Goal: Transaction & Acquisition: Purchase product/service

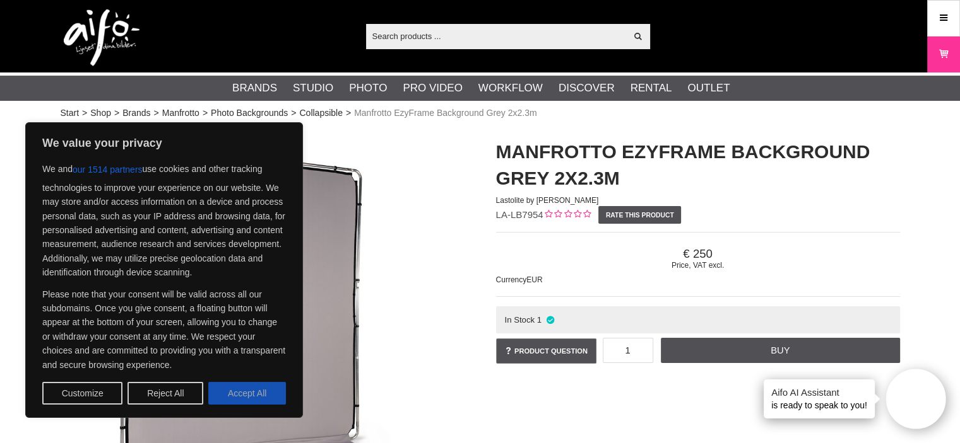
click at [252, 391] on button "Accept All" at bounding box center [247, 393] width 78 height 23
checkbox input "true"
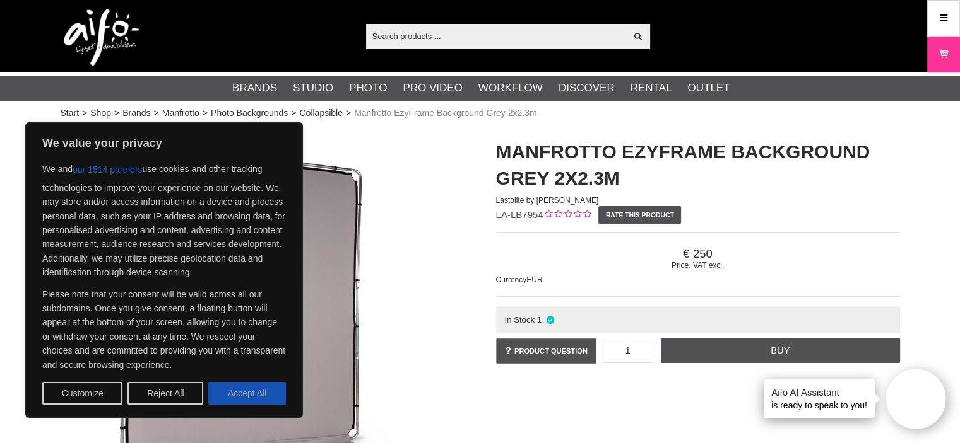
checkbox input "true"
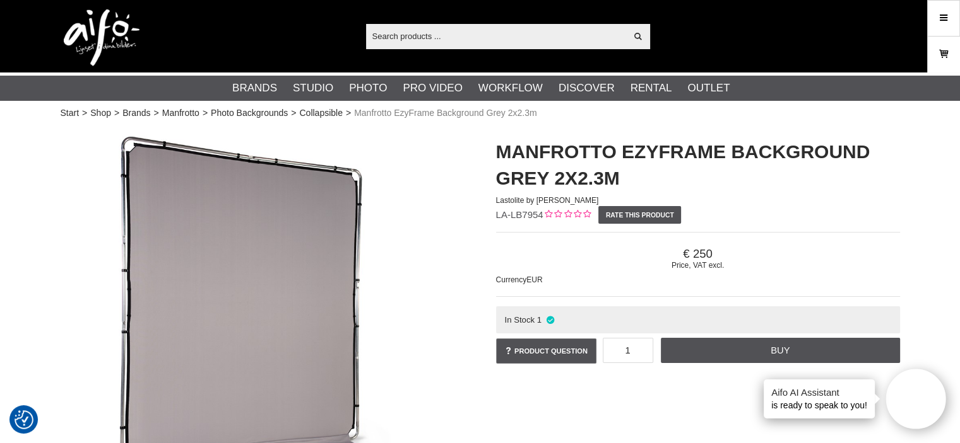
click at [951, 59] on link "Cart" at bounding box center [943, 55] width 32 height 30
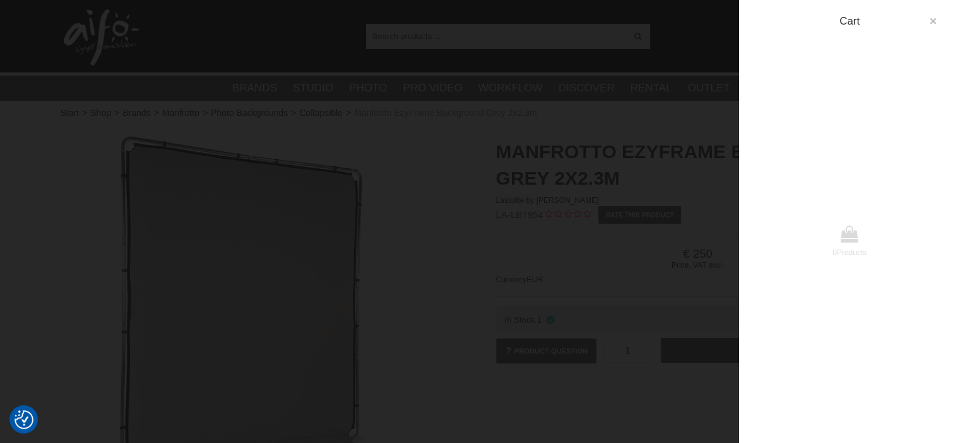
click at [931, 18] on icon "button" at bounding box center [932, 21] width 9 height 9
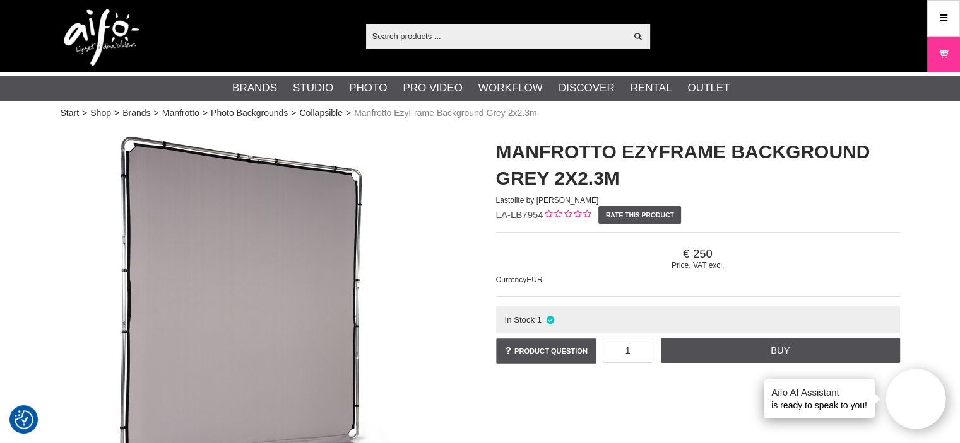
click at [366, 44] on input "text" at bounding box center [496, 35] width 261 height 19
paste input "20839"
type input "20839"
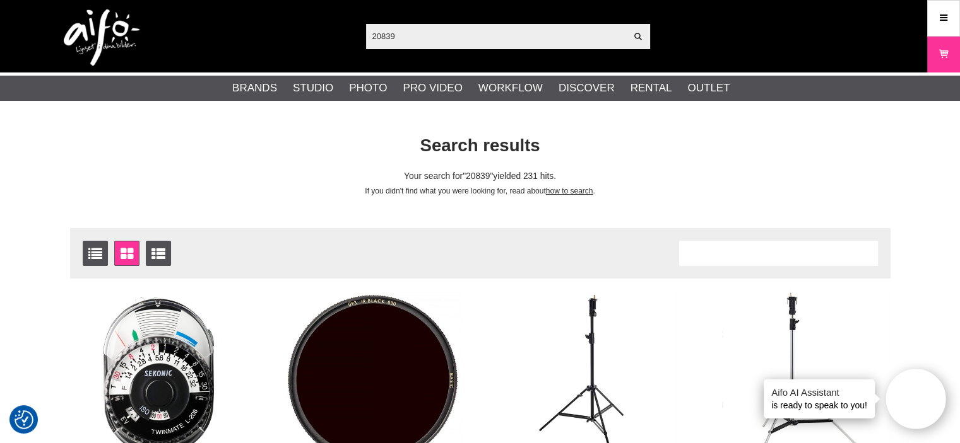
drag, startPoint x: 409, startPoint y: 35, endPoint x: 296, endPoint y: 38, distance: 113.6
click at [296, 38] on div "20839 Show all Products Categories out of products Your search for yielded no h…" at bounding box center [480, 36] width 858 height 73
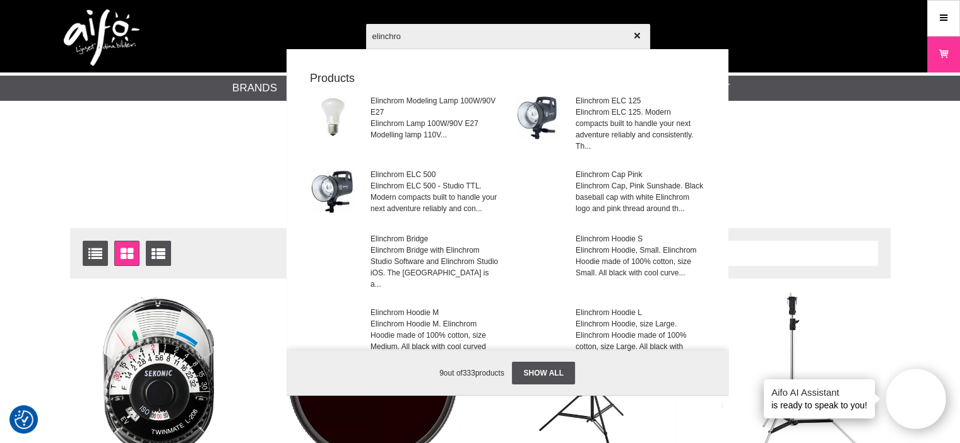
type input "elinchrom"
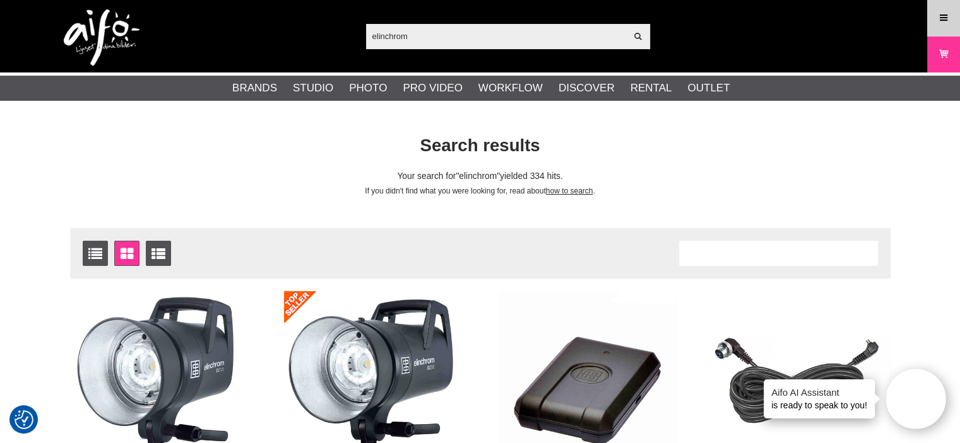
click at [954, 27] on link "Menu" at bounding box center [943, 18] width 32 height 30
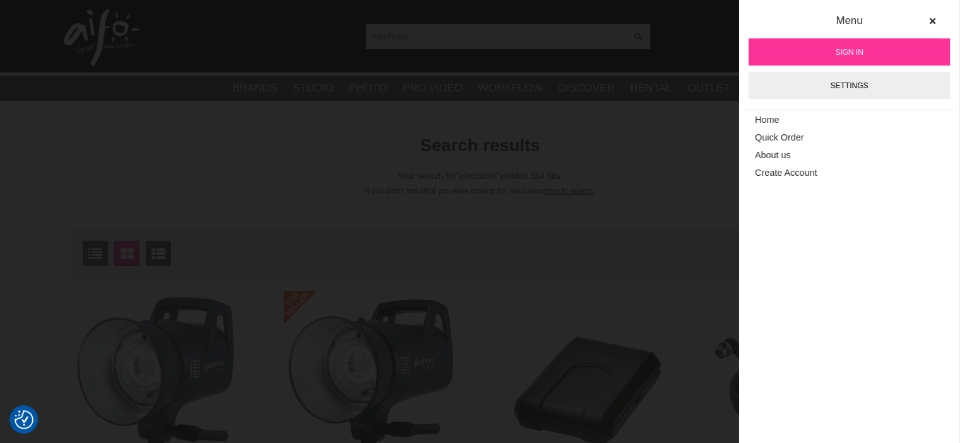
click at [876, 53] on link "Sign in" at bounding box center [848, 51] width 201 height 27
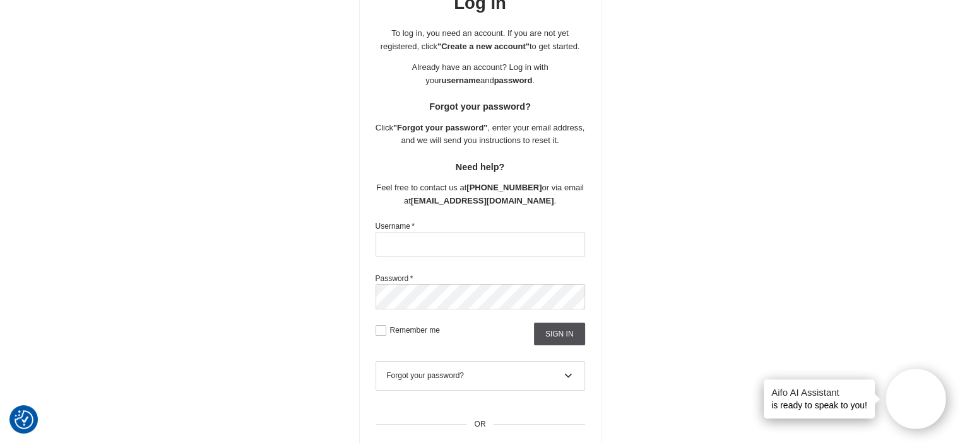
scroll to position [168, 0]
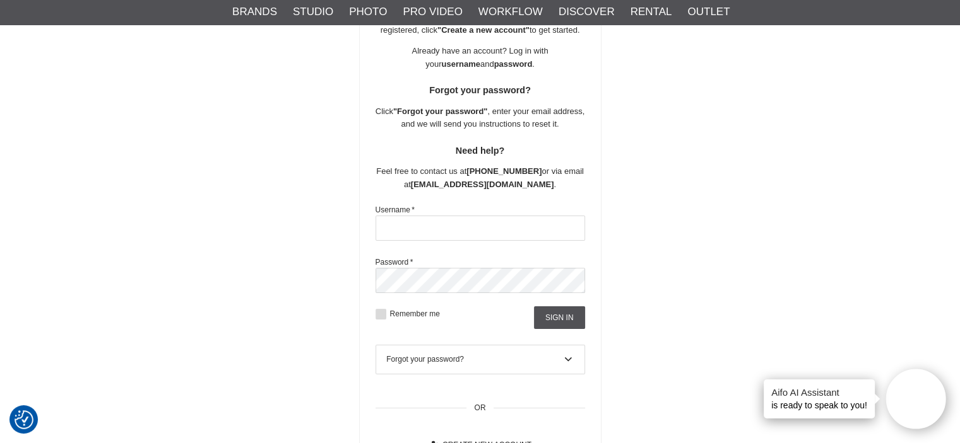
type input "[PERSON_NAME][EMAIL_ADDRESS][DOMAIN_NAME]"
click at [386, 314] on label "Remember me" at bounding box center [413, 314] width 54 height 9
click at [0, 0] on input "Remember me" at bounding box center [0, 0] width 0 height 0
click at [544, 315] on input "Sign in" at bounding box center [559, 318] width 51 height 23
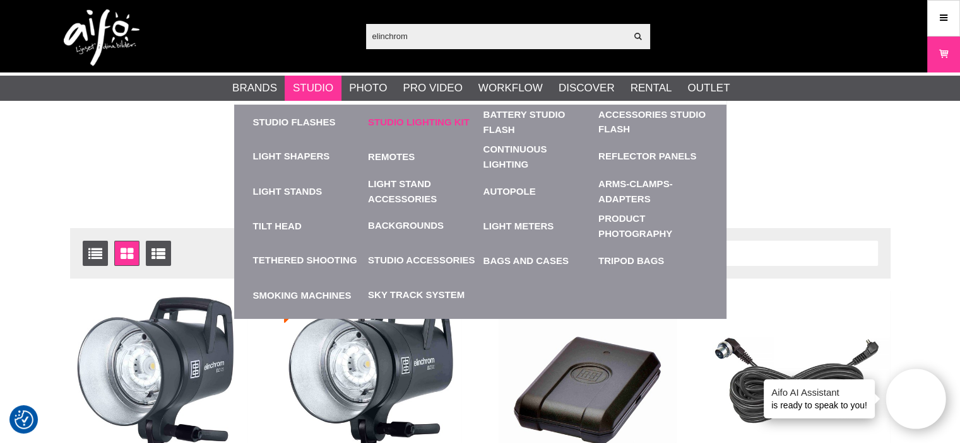
click at [408, 118] on link "Studio Lighting Kit" at bounding box center [422, 122] width 109 height 35
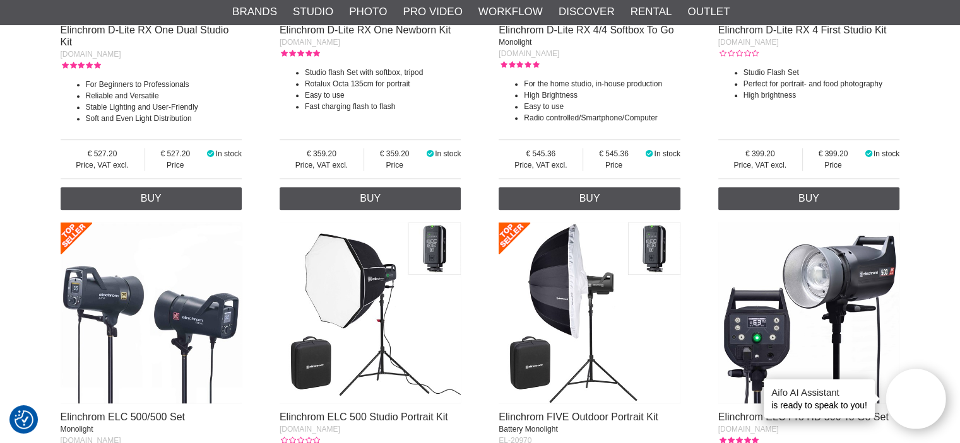
scroll to position [673, 0]
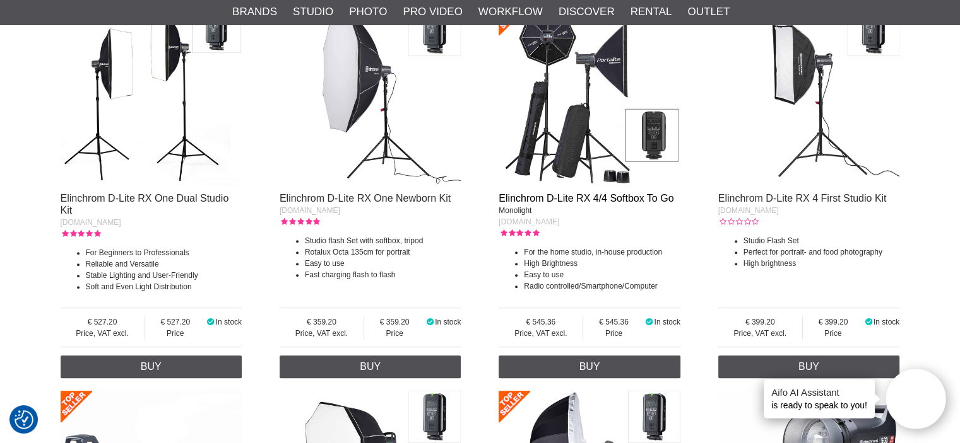
click at [583, 199] on link "Elinchrom D-Lite RX 4/4 Softbox To Go" at bounding box center [585, 198] width 175 height 11
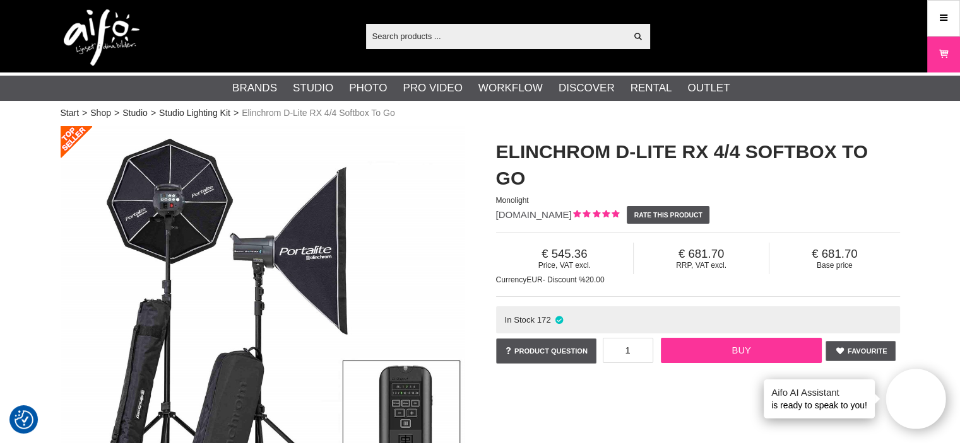
click at [749, 353] on link "Buy" at bounding box center [741, 350] width 161 height 25
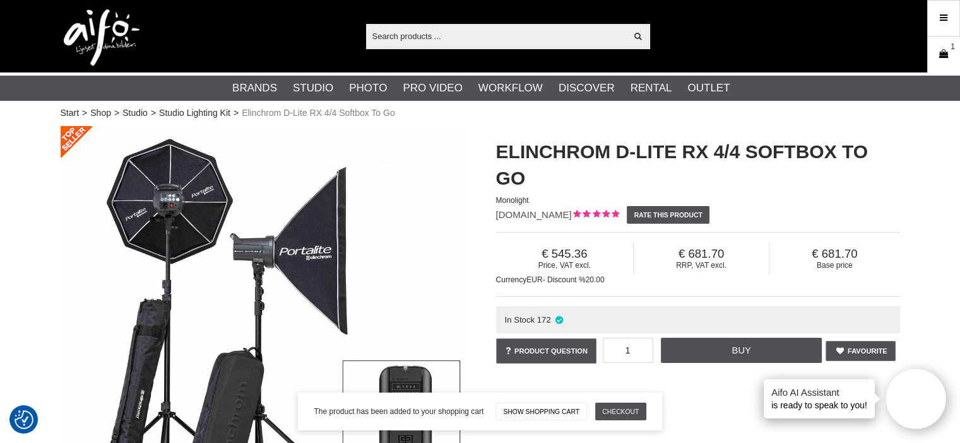
click at [941, 56] on icon at bounding box center [943, 54] width 13 height 14
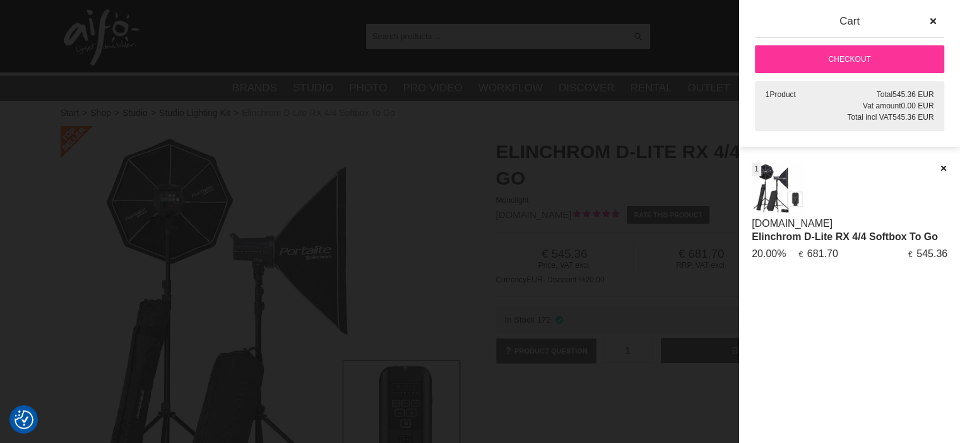
click at [868, 62] on link "Checkout" at bounding box center [849, 59] width 189 height 28
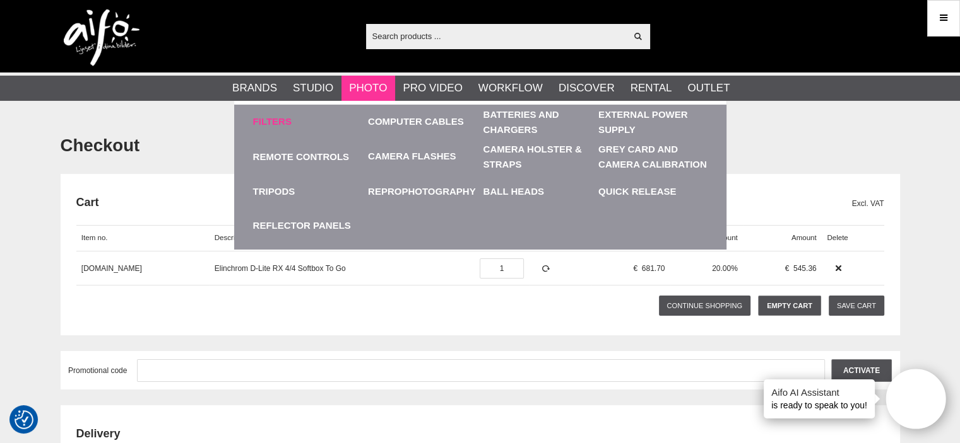
click at [262, 123] on link "Filters" at bounding box center [272, 122] width 38 height 15
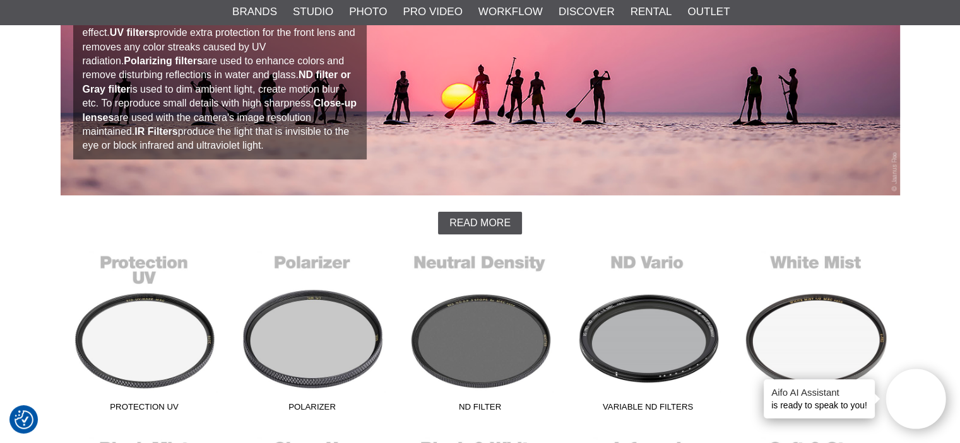
scroll to position [336, 0]
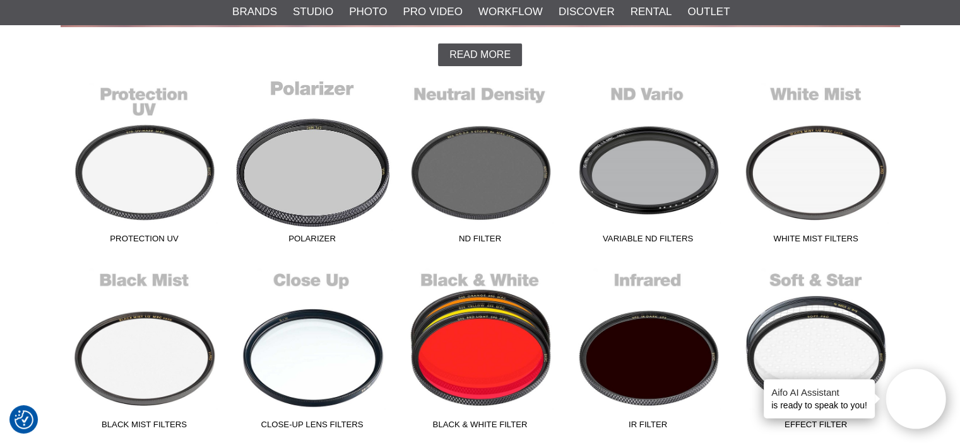
click at [331, 179] on link "Polarizer" at bounding box center [312, 164] width 168 height 170
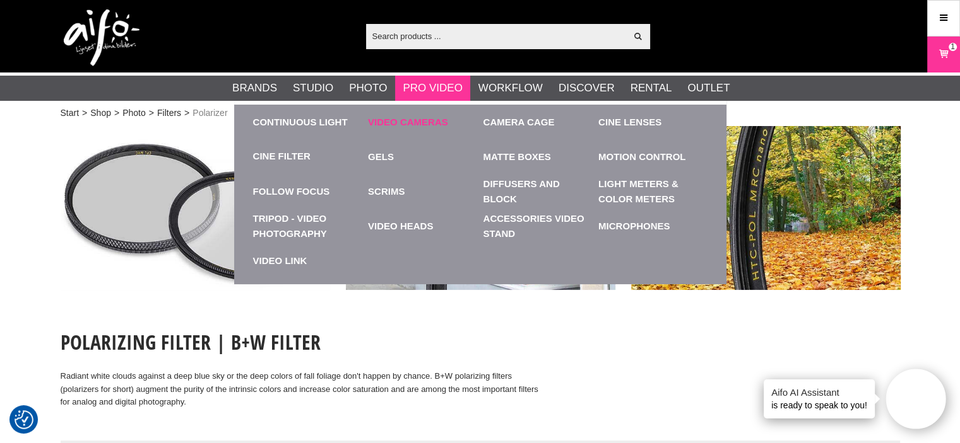
click at [413, 126] on link "Video cameras" at bounding box center [422, 122] width 109 height 35
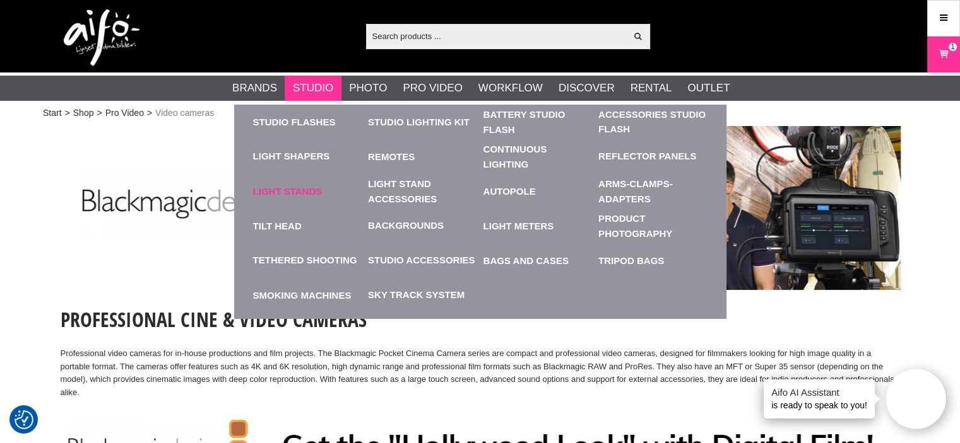
click at [305, 181] on link "Light Stands" at bounding box center [307, 191] width 109 height 35
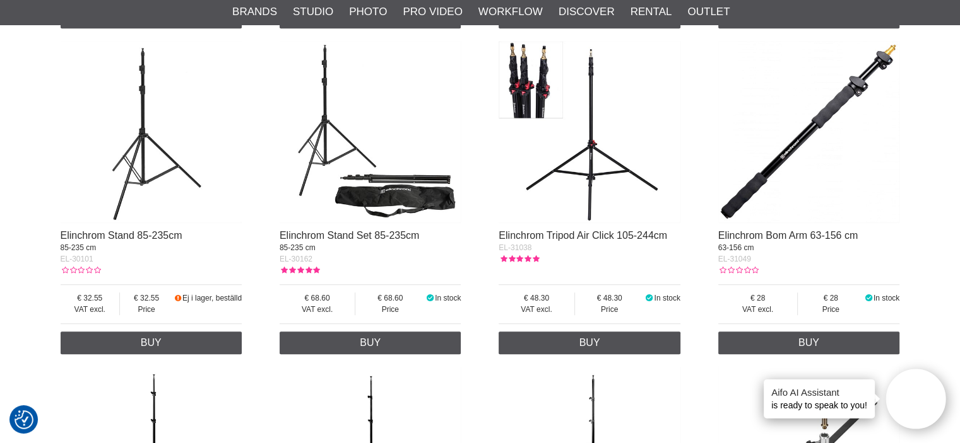
scroll to position [841, 0]
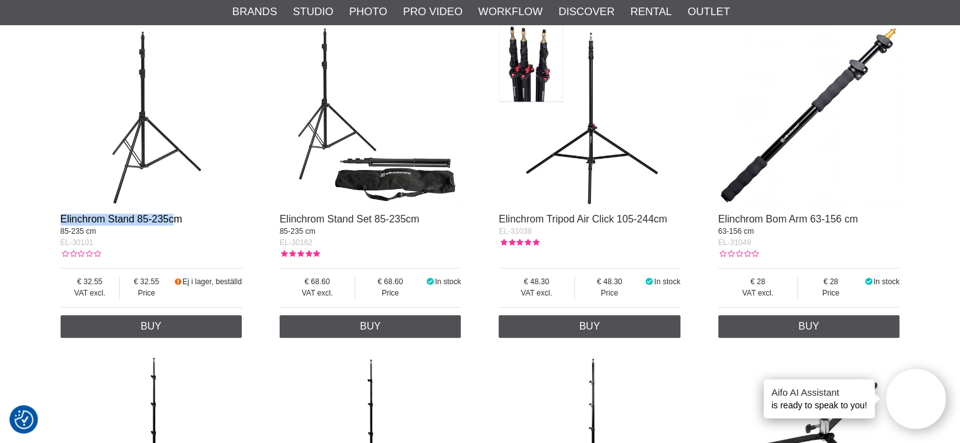
drag, startPoint x: 53, startPoint y: 216, endPoint x: 174, endPoint y: 219, distance: 121.2
drag, startPoint x: 95, startPoint y: 243, endPoint x: 71, endPoint y: 246, distance: 24.2
click at [71, 246] on div "EL-30101" at bounding box center [152, 242] width 182 height 11
copy span "30101"
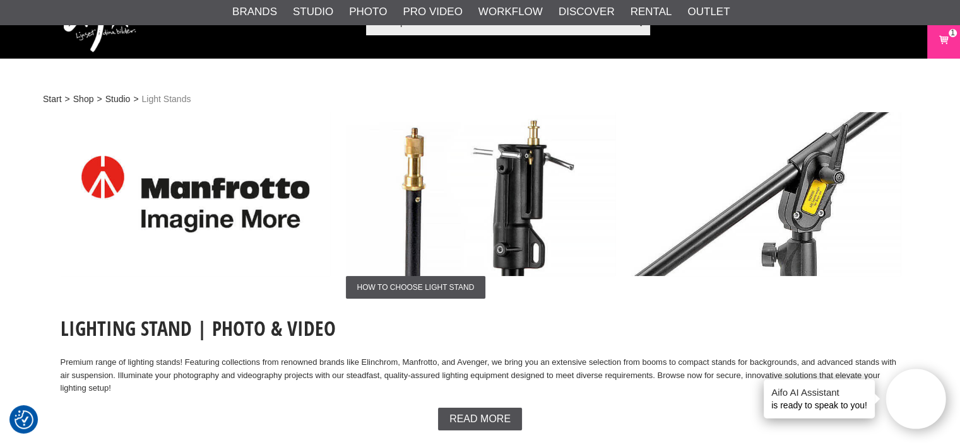
scroll to position [0, 0]
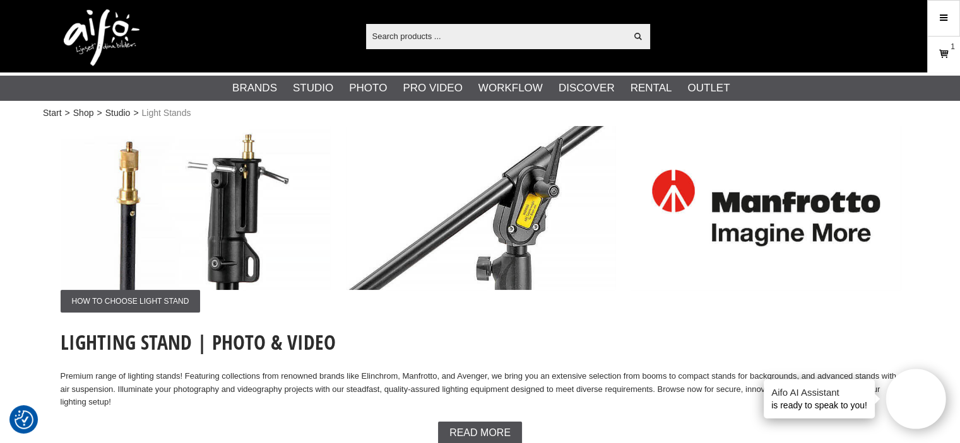
click at [944, 62] on link "Cart 1" at bounding box center [943, 55] width 32 height 30
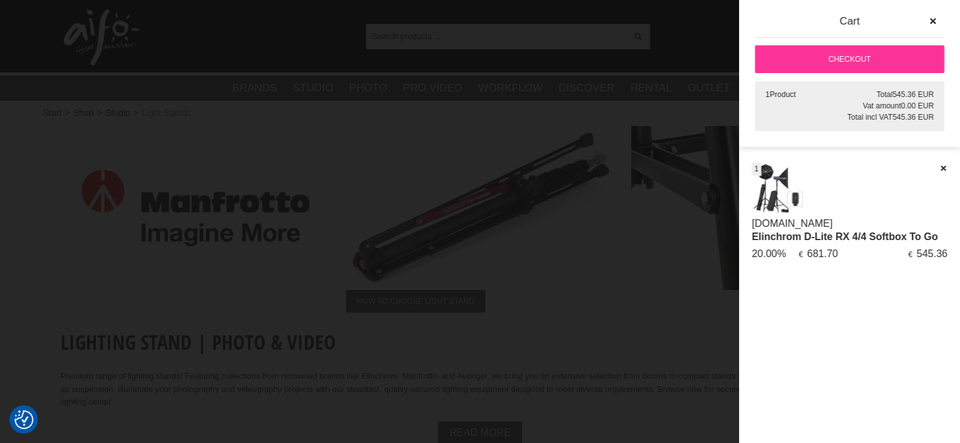
click at [855, 66] on link "Checkout" at bounding box center [849, 59] width 189 height 28
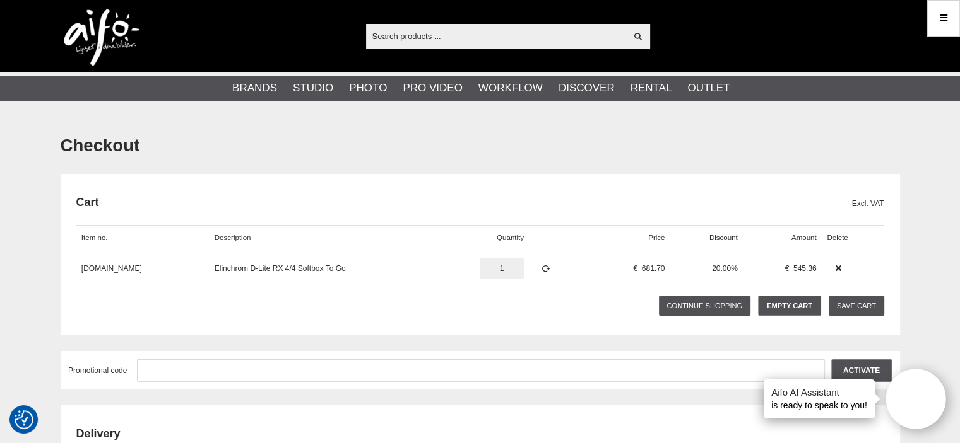
drag, startPoint x: 507, startPoint y: 271, endPoint x: 491, endPoint y: 268, distance: 16.7
click at [491, 268] on input "1" at bounding box center [501, 269] width 44 height 20
drag, startPoint x: 503, startPoint y: 268, endPoint x: 485, endPoint y: 268, distance: 18.9
click at [485, 268] on input "1" at bounding box center [501, 269] width 44 height 20
type input "2"
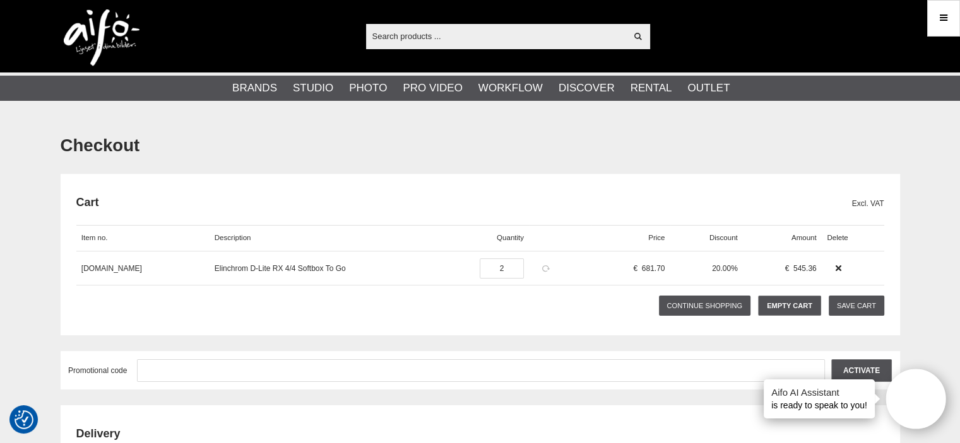
click at [540, 268] on icon at bounding box center [545, 268] width 11 height 9
drag, startPoint x: 251, startPoint y: 270, endPoint x: 190, endPoint y: 270, distance: 61.2
click at [190, 270] on div "[DOMAIN_NAME] Elinchrom D-Lite RX 4/4 Softbox To Go piece 2 681.70 20.00% 1 090…" at bounding box center [480, 269] width 808 height 34
copy div "Elinchrom D-Lite RX 4/4 Softbox To Go"
click at [259, 269] on link "Elinchrom D-Lite RX 4/4 Softbox To Go" at bounding box center [277, 268] width 131 height 9
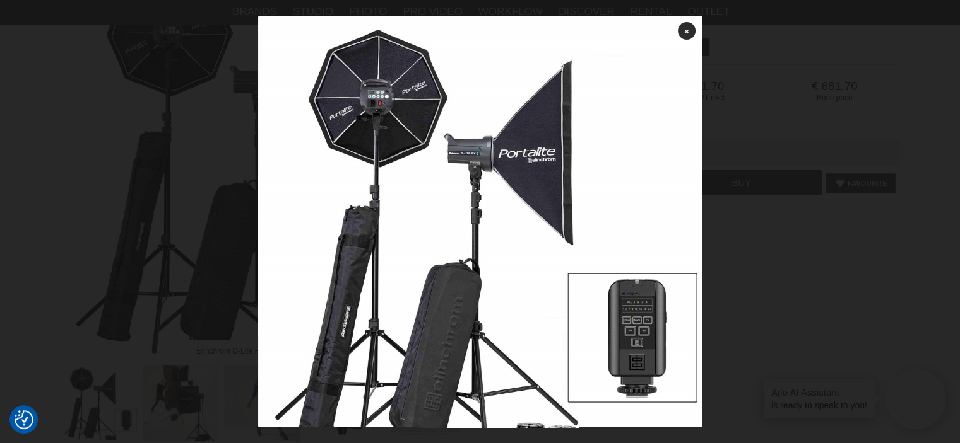
click at [782, 106] on div at bounding box center [480, 221] width 960 height 443
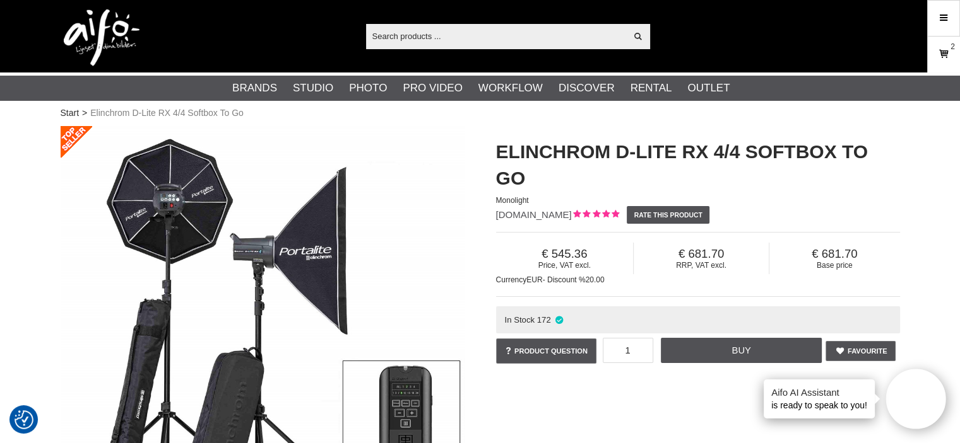
click at [943, 52] on icon at bounding box center [943, 54] width 13 height 14
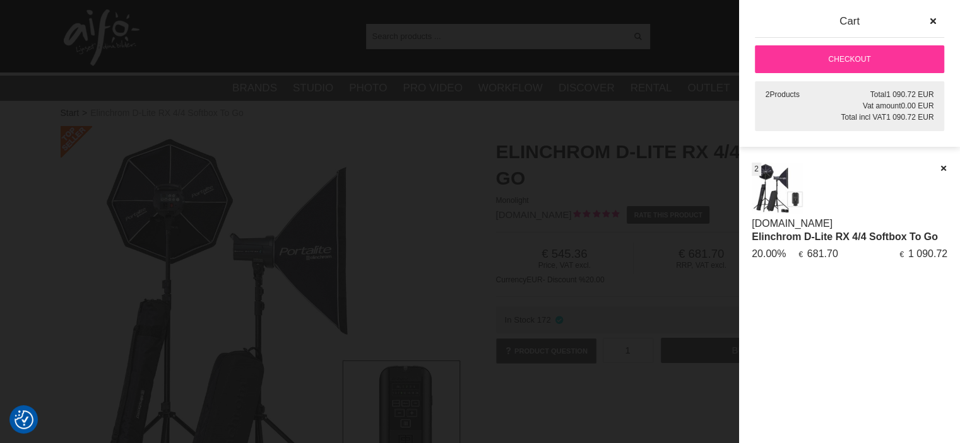
click at [278, 134] on div at bounding box center [480, 221] width 960 height 443
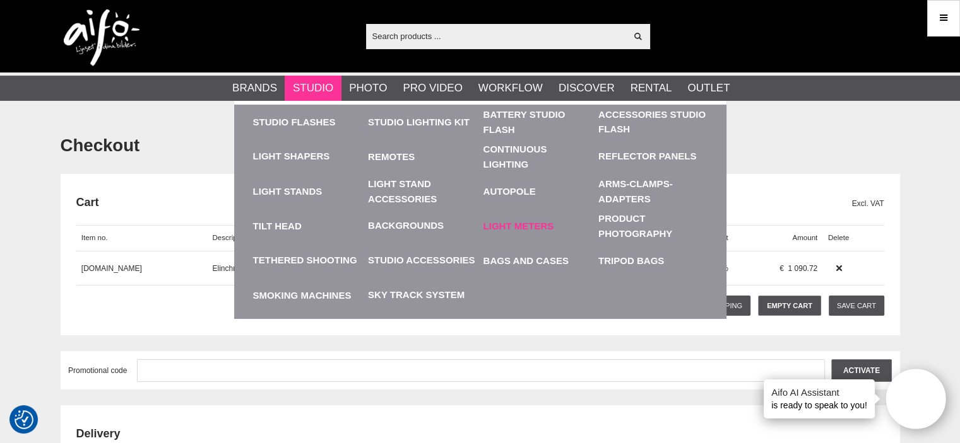
click at [524, 215] on link "Light Meters" at bounding box center [537, 226] width 109 height 35
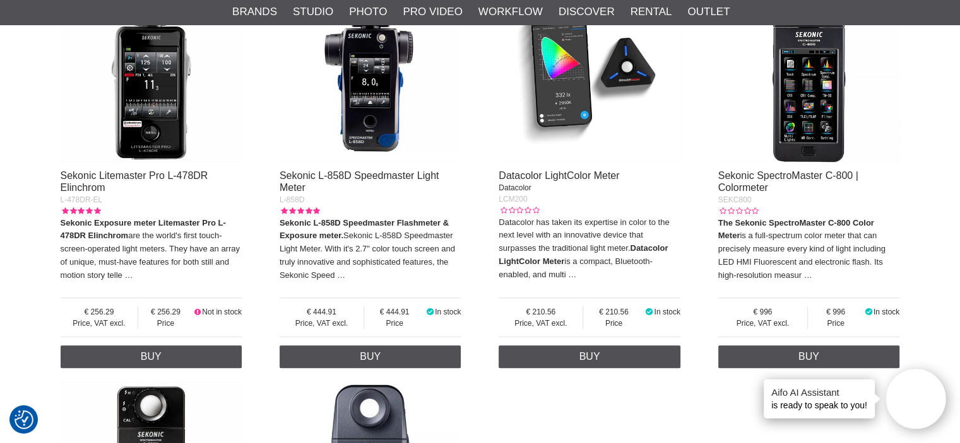
scroll to position [841, 0]
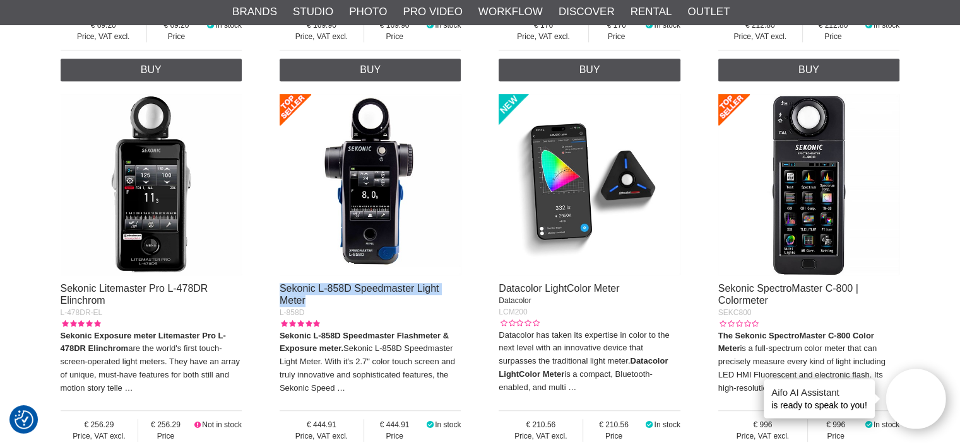
drag, startPoint x: 270, startPoint y: 285, endPoint x: 314, endPoint y: 298, distance: 46.3
click at [314, 298] on div "Sekonic Light Meter Twinmate L-208X SEK-L208 Sekonic L-208X TwinMate, analog li…" at bounding box center [480, 287] width 839 height 1200
copy link "Sekonic L-858D Speedmaster Light Meter"
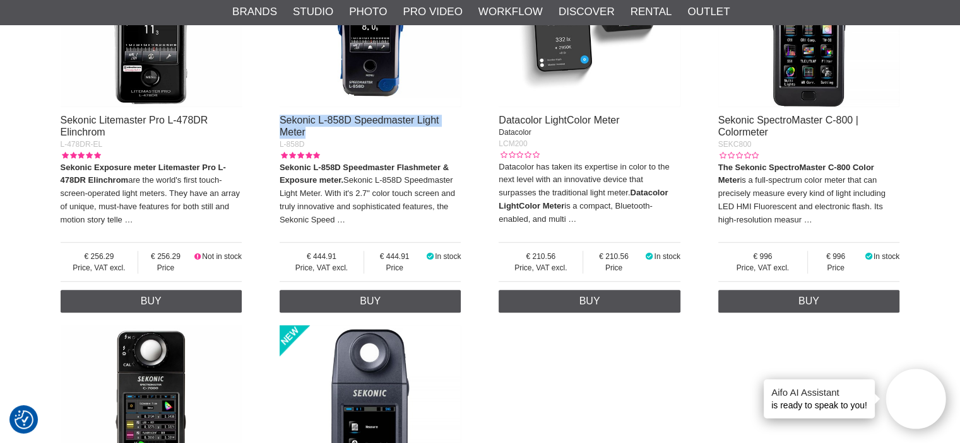
scroll to position [1346, 0]
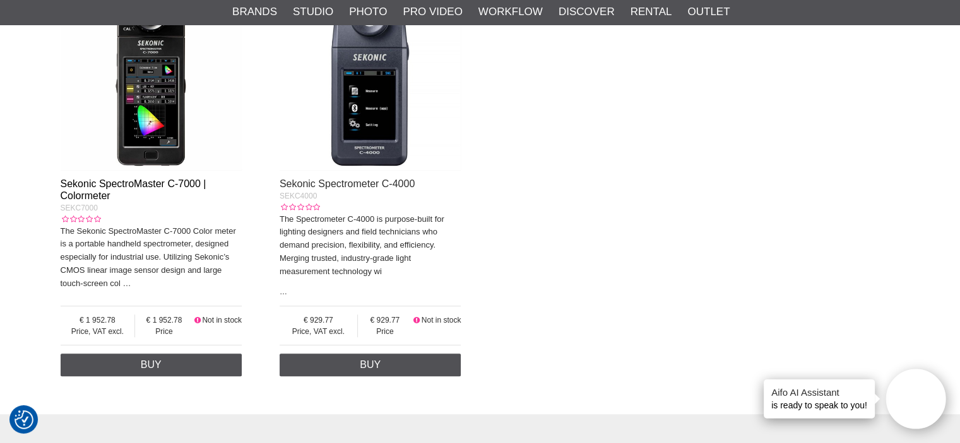
click at [135, 184] on link "Sekonic SpectroMaster C-7000 | Colormeter" at bounding box center [134, 190] width 146 height 23
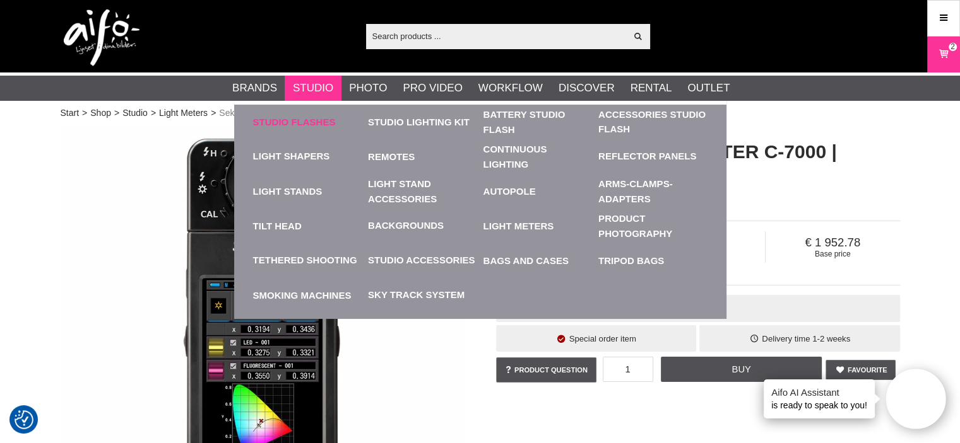
click at [306, 126] on link "Studio Flashes" at bounding box center [307, 122] width 109 height 35
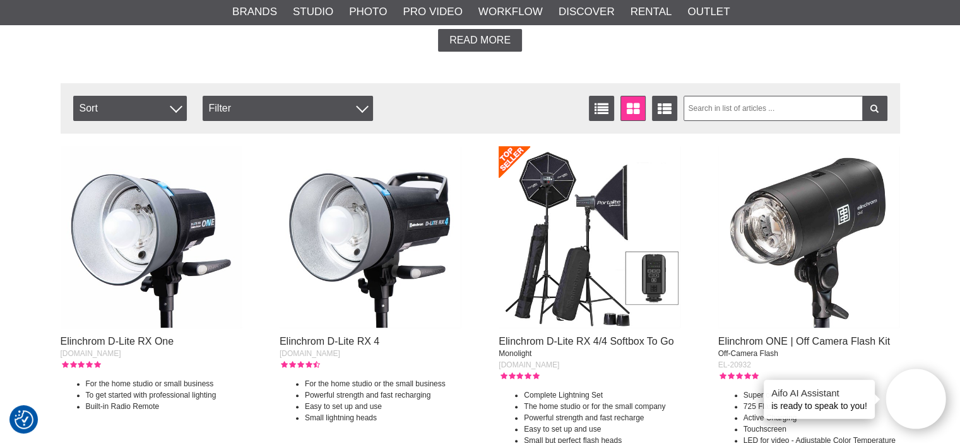
scroll to position [505, 0]
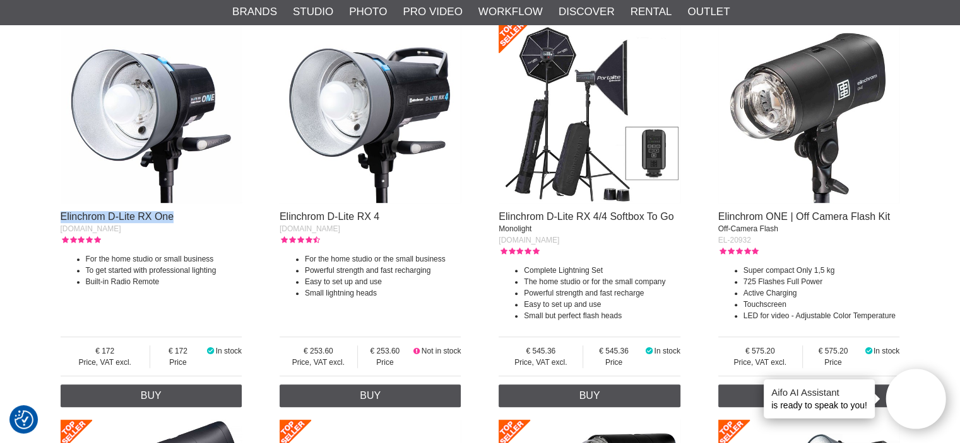
drag, startPoint x: 49, startPoint y: 216, endPoint x: 176, endPoint y: 220, distance: 127.5
copy link "Elinchrom D-Lite RX One"
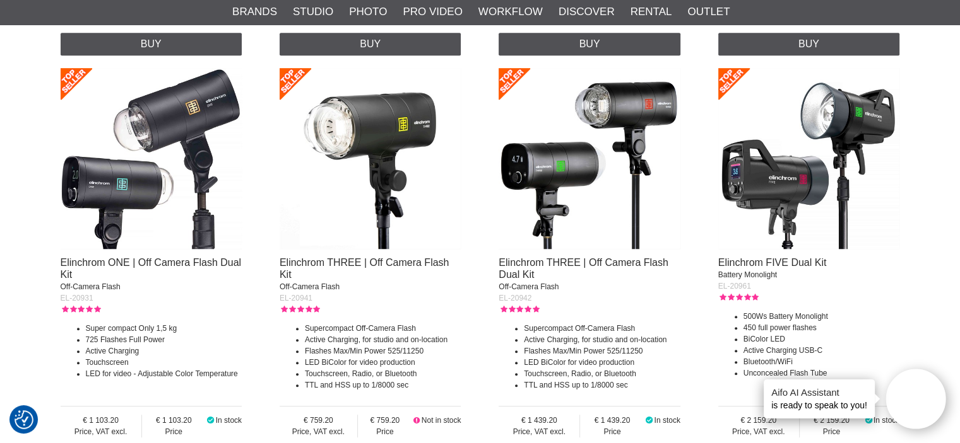
scroll to position [841, 0]
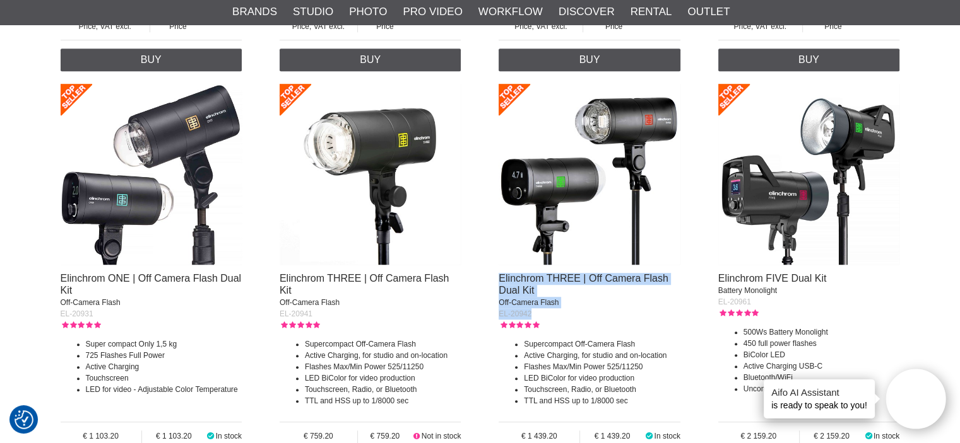
drag, startPoint x: 492, startPoint y: 275, endPoint x: 537, endPoint y: 311, distance: 57.9
copy div "Elinchrom THREE | Off Camera Flash Dual Kit Off-Camera Flash EL-20942"
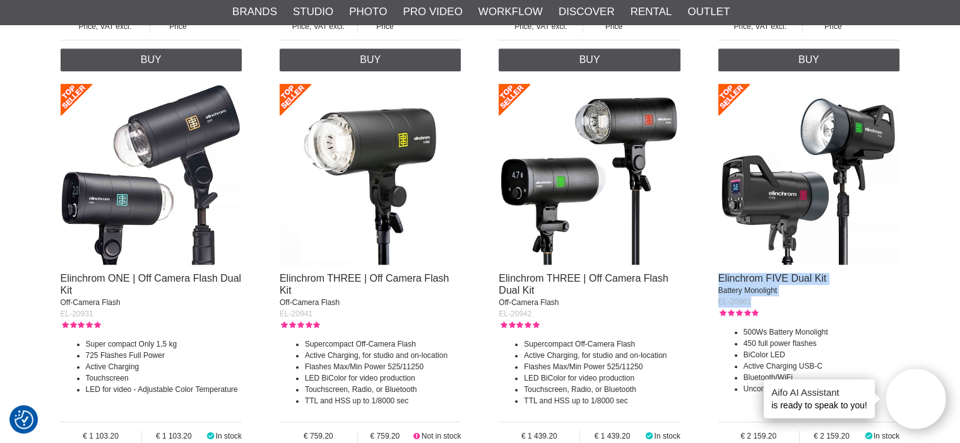
drag, startPoint x: 709, startPoint y: 277, endPoint x: 755, endPoint y: 300, distance: 50.8
copy div "Elinchrom FIVE Dual Kit Battery Monolight EL-20961"
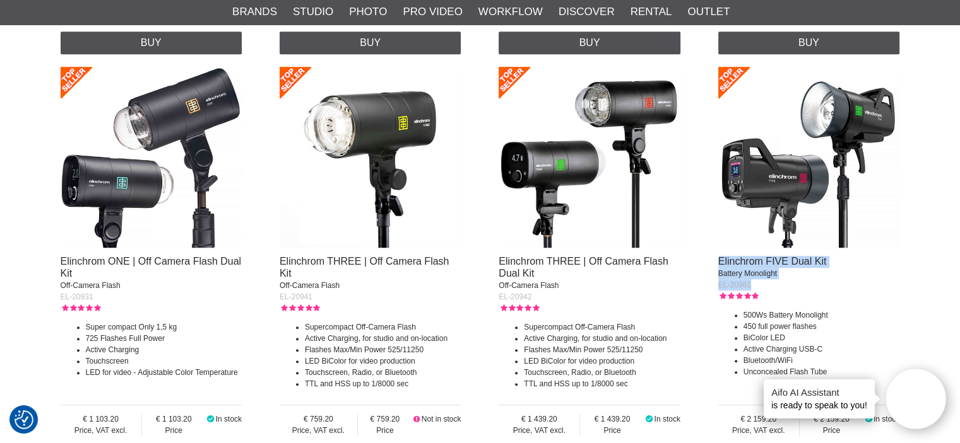
scroll to position [1009, 0]
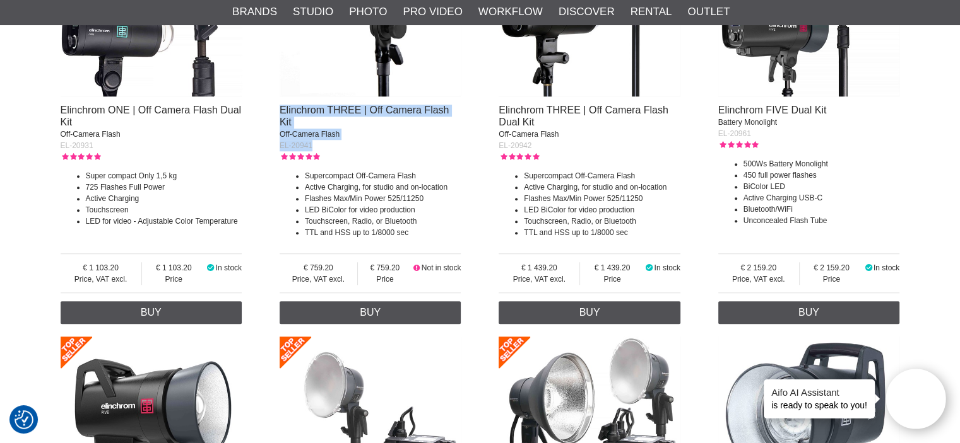
drag, startPoint x: 274, startPoint y: 107, endPoint x: 315, endPoint y: 141, distance: 53.7
copy div "Elinchrom THREE | Off Camera Flash Kit Off-Camera Flash EL-20941"
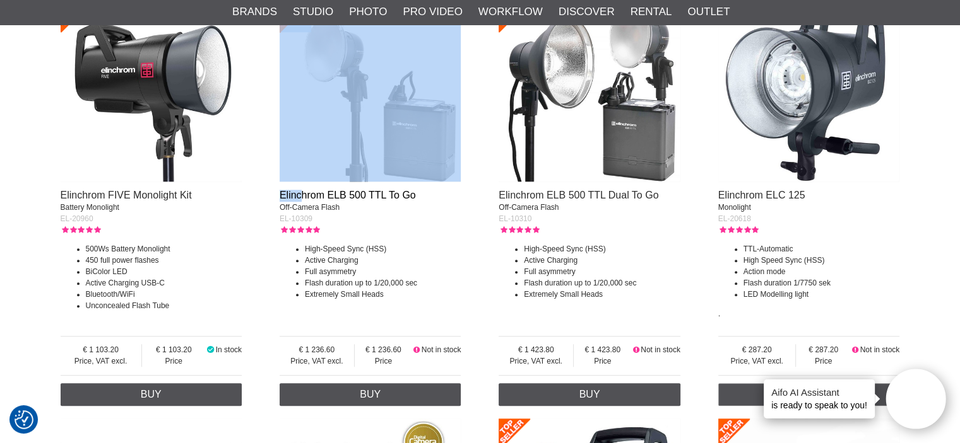
drag, startPoint x: 267, startPoint y: 187, endPoint x: 303, endPoint y: 201, distance: 38.9
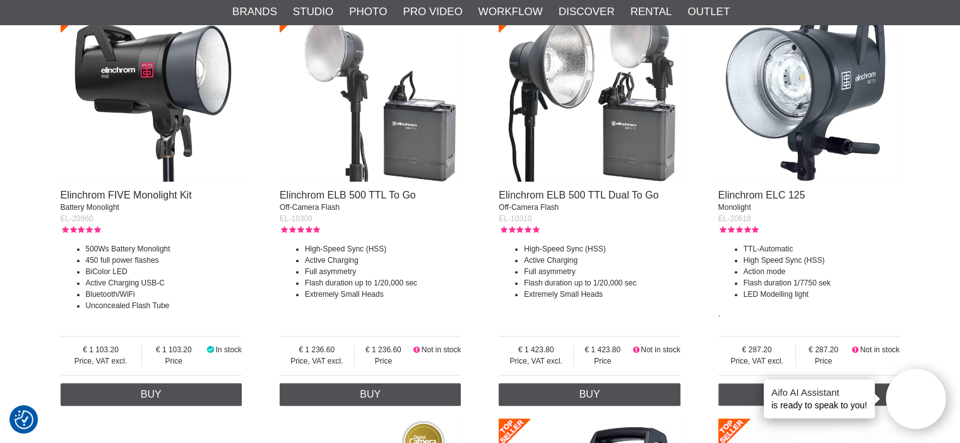
drag, startPoint x: 271, startPoint y: 193, endPoint x: 315, endPoint y: 216, distance: 50.2
copy div "Elinchrom ELB 500 TTL To Go Off-Camera Flash EL-10309"
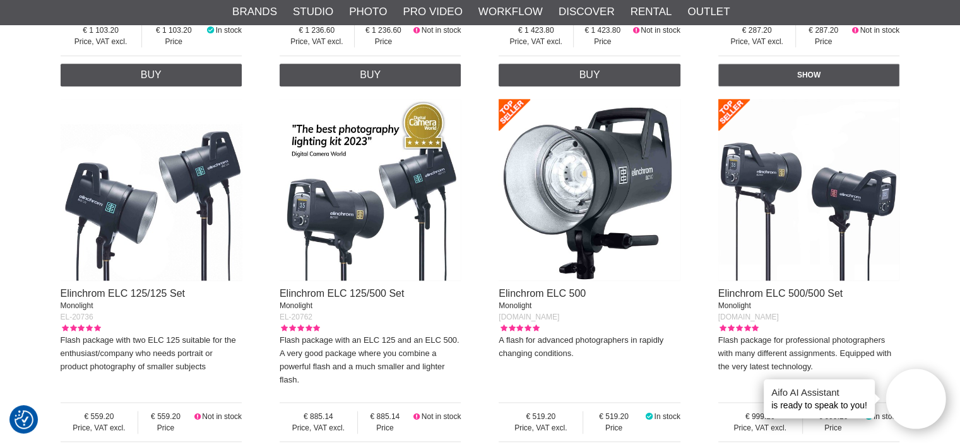
scroll to position [1682, 0]
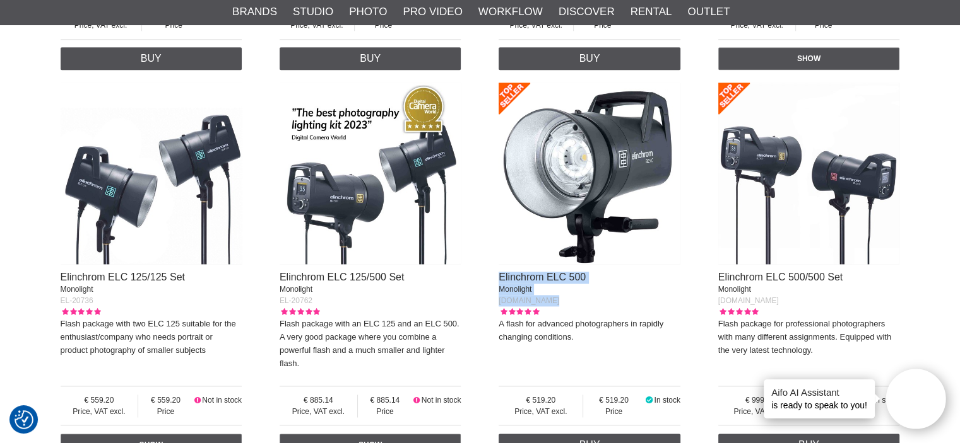
drag, startPoint x: 491, startPoint y: 277, endPoint x: 549, endPoint y: 304, distance: 64.1
click at [549, 304] on div "Elinchrom D-Lite RX One EL-20485.1.EC For the home studio or small business To …" at bounding box center [480, 187] width 839 height 2699
copy div "Elinchrom ELC 500 Monolight EL-20619.1.EU"
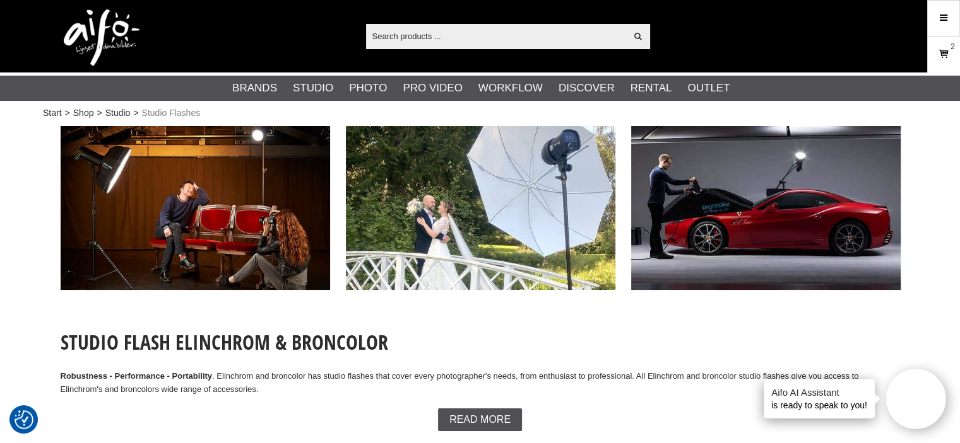
click at [949, 56] on icon at bounding box center [943, 54] width 13 height 14
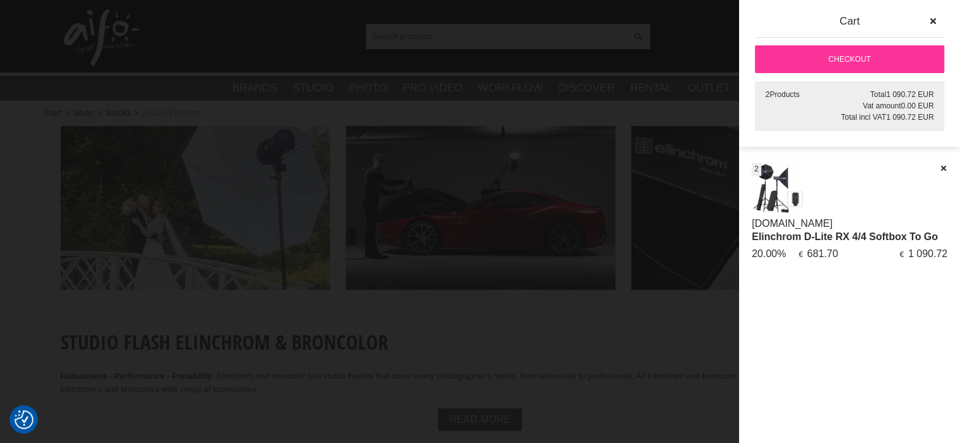
click at [884, 62] on link "Checkout" at bounding box center [849, 59] width 189 height 28
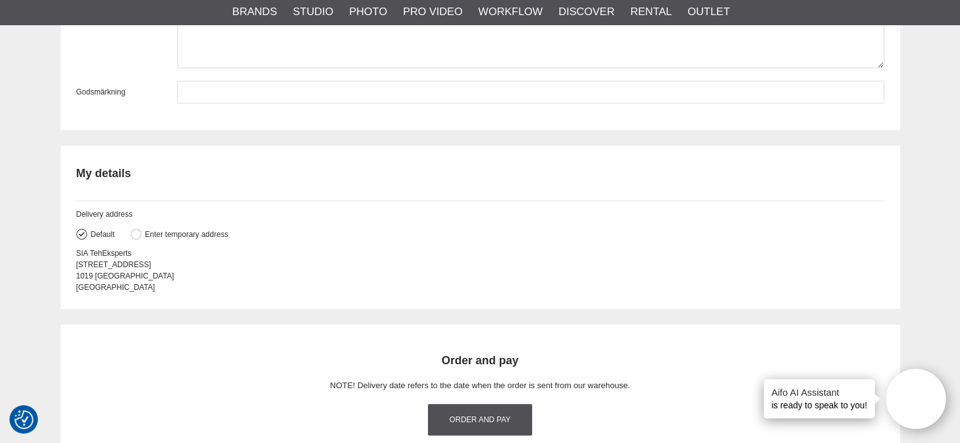
scroll to position [1346, 0]
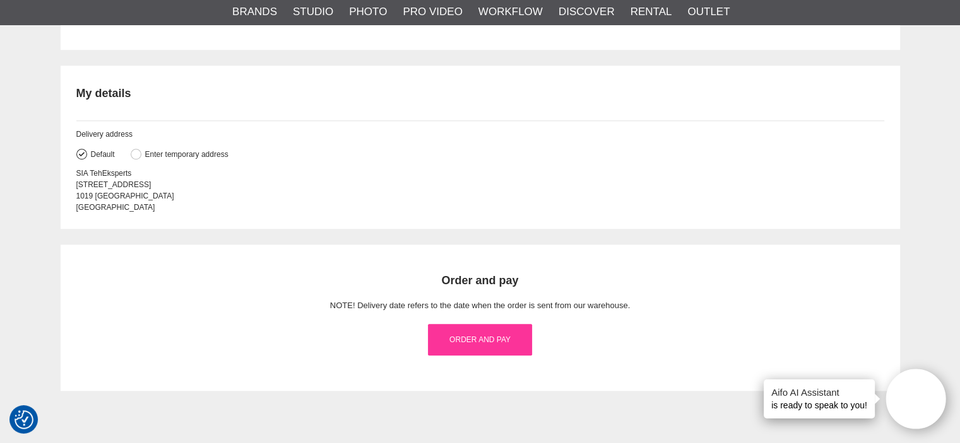
click at [492, 343] on link "Order and pay" at bounding box center [479, 340] width 103 height 32
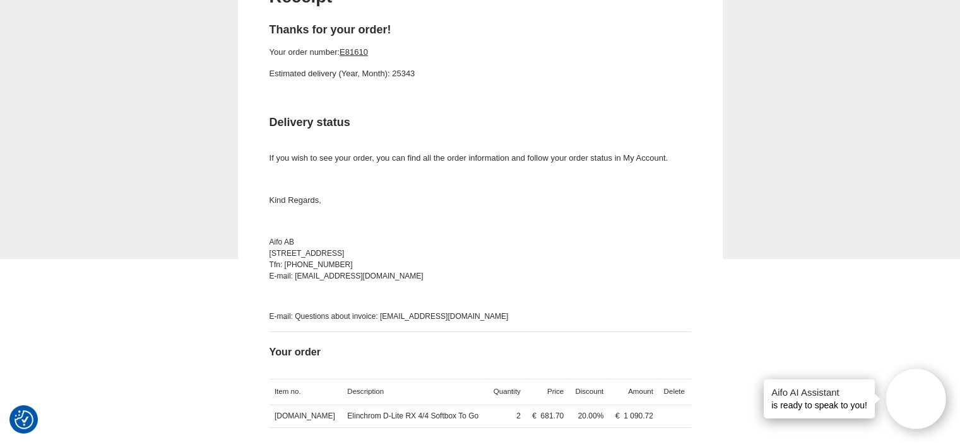
scroll to position [168, 0]
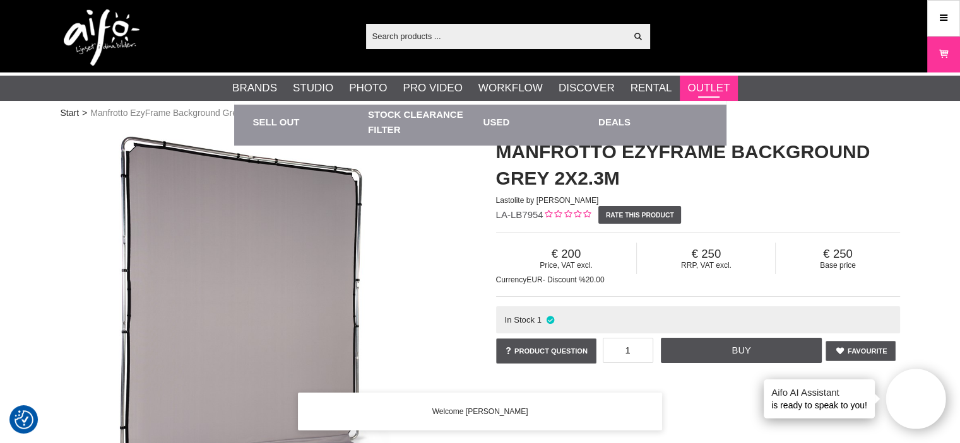
click at [712, 88] on link "Outlet" at bounding box center [708, 88] width 42 height 16
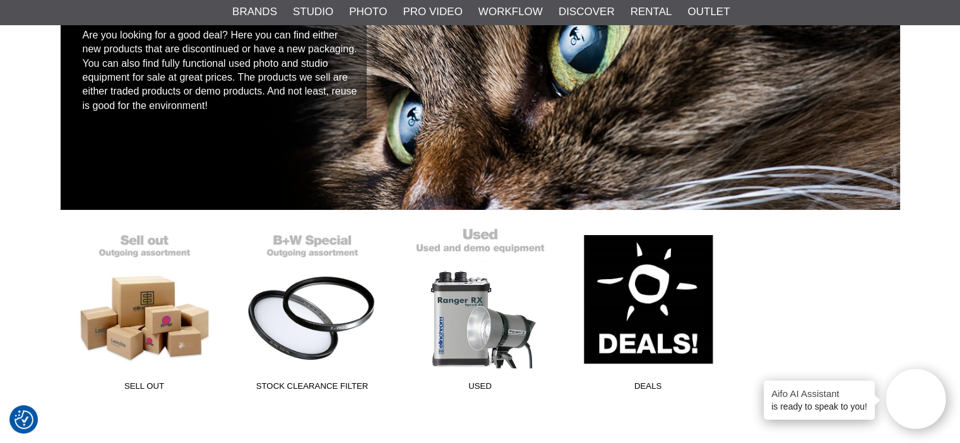
scroll to position [168, 0]
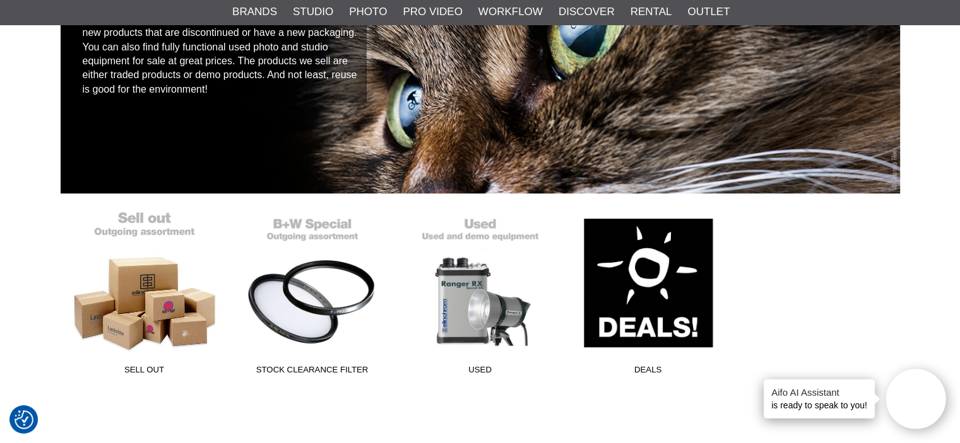
click at [131, 299] on link "Sell Out" at bounding box center [145, 296] width 168 height 170
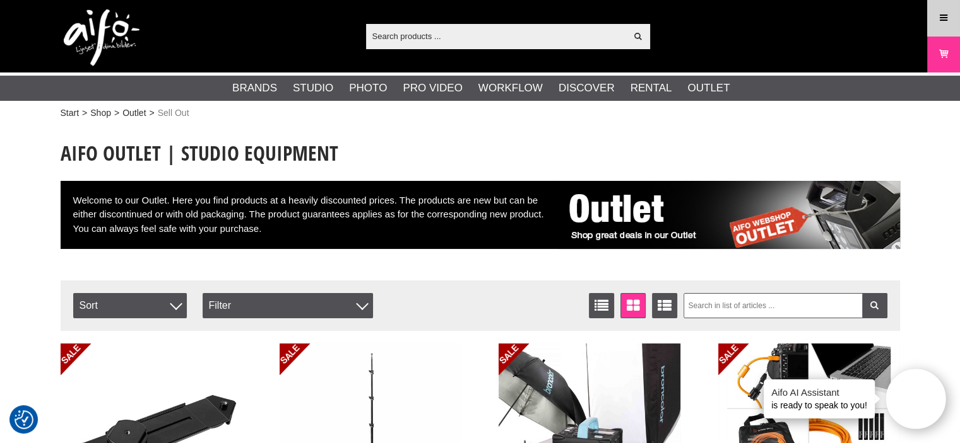
click at [944, 21] on icon at bounding box center [942, 18] width 11 height 14
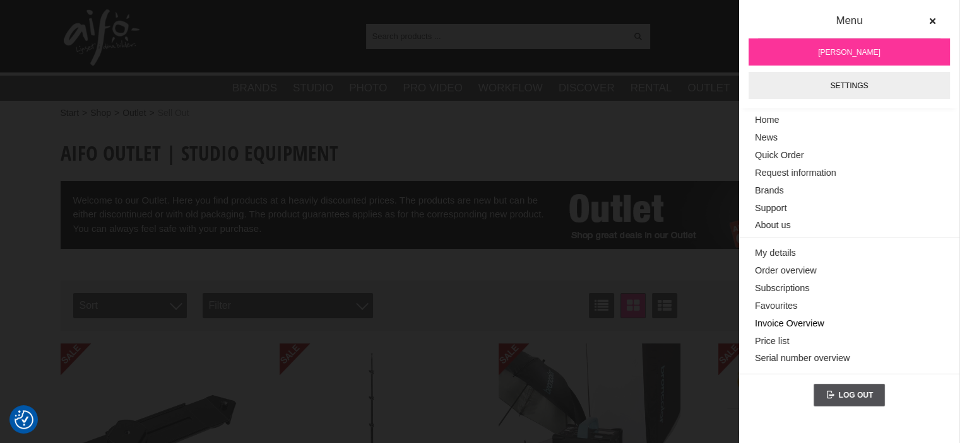
click at [779, 322] on link "Invoice Overview" at bounding box center [849, 324] width 189 height 18
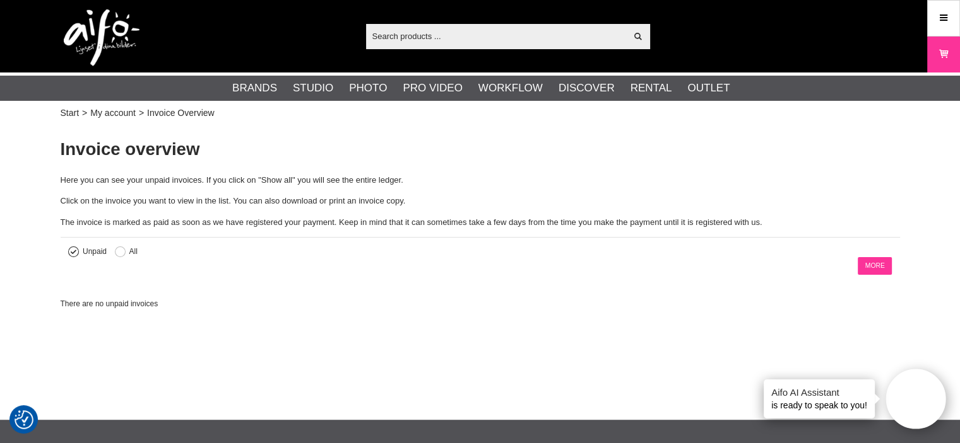
click at [871, 264] on link "More" at bounding box center [874, 266] width 34 height 18
click at [121, 249] on button at bounding box center [120, 252] width 11 height 11
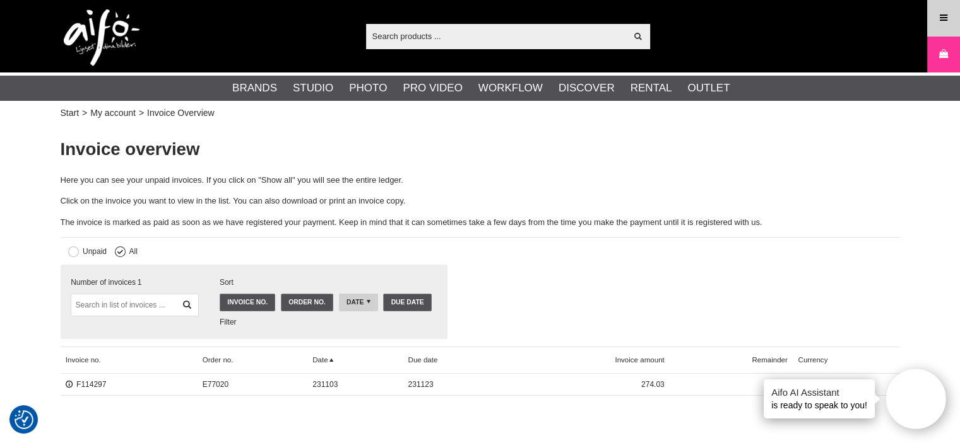
click at [943, 15] on icon at bounding box center [942, 18] width 11 height 14
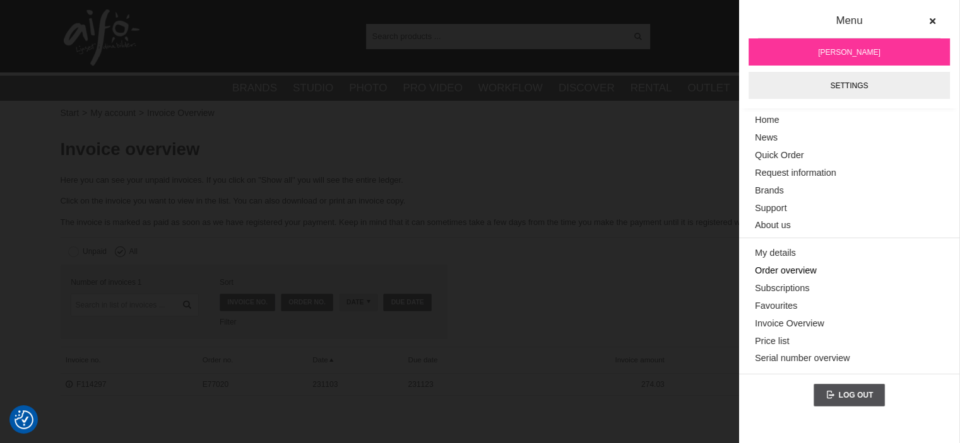
click at [784, 272] on link "Order overview" at bounding box center [849, 271] width 189 height 18
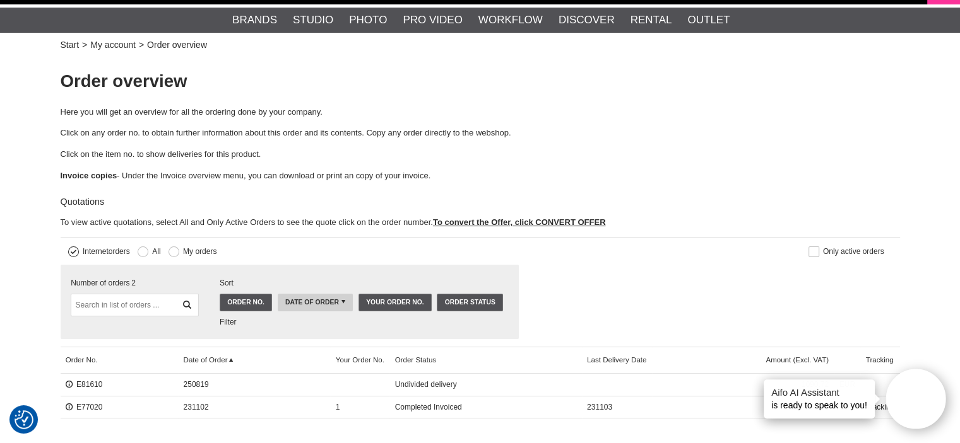
scroll to position [168, 0]
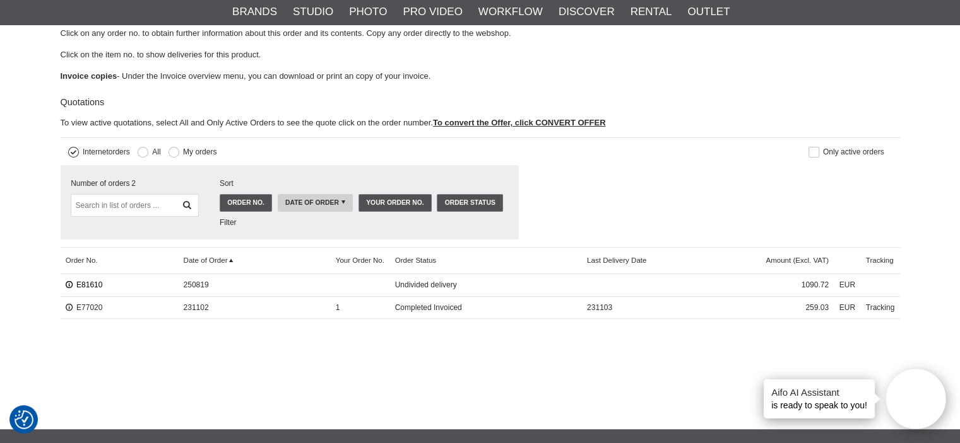
click at [87, 285] on link "E81610" at bounding box center [84, 285] width 37 height 9
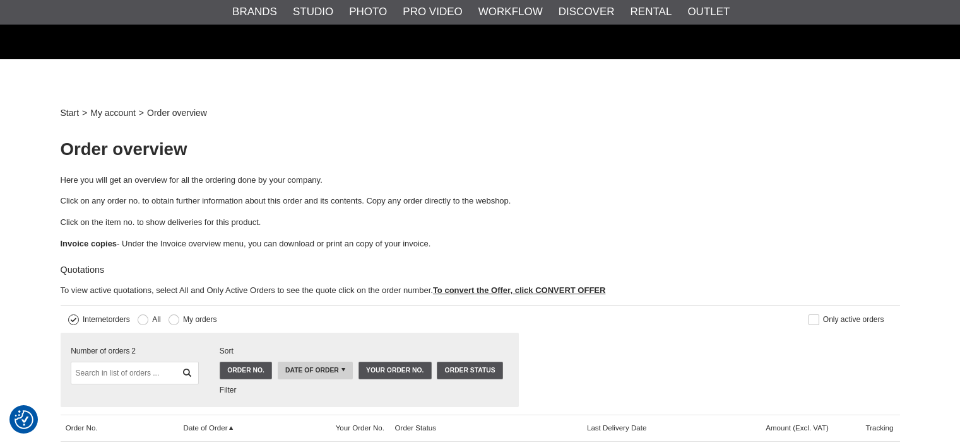
scroll to position [168, 0]
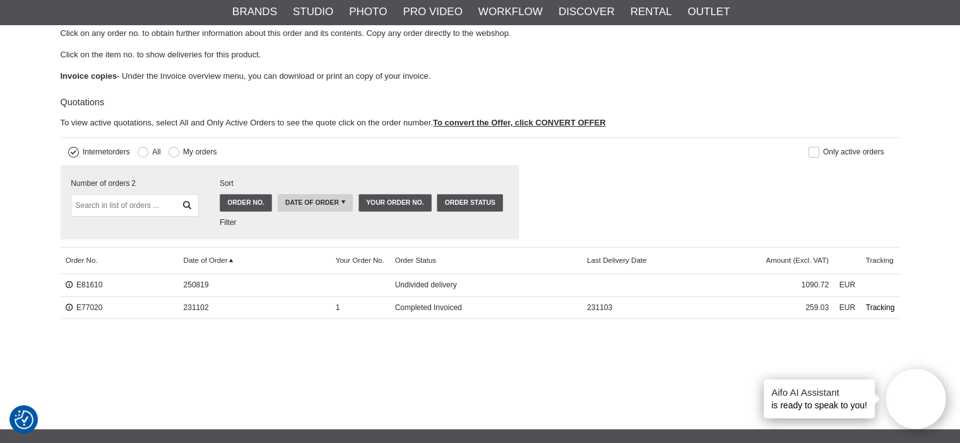
click at [881, 306] on link "Tracking" at bounding box center [879, 308] width 39 height 23
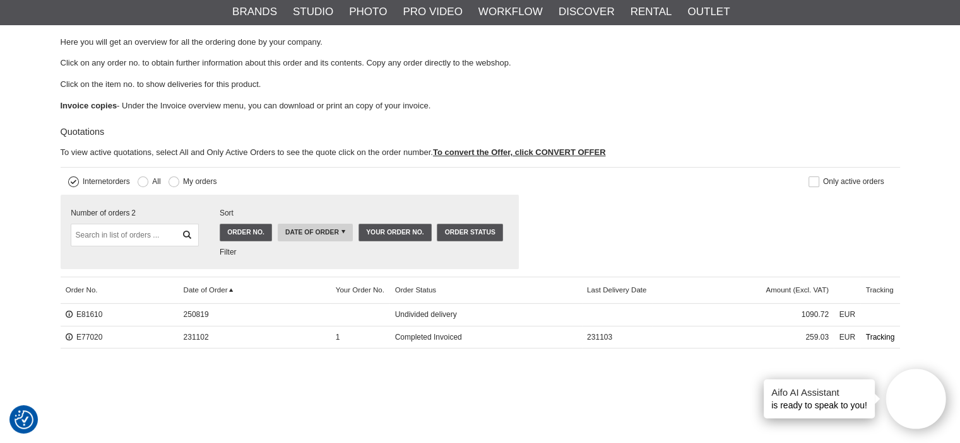
scroll to position [0, 0]
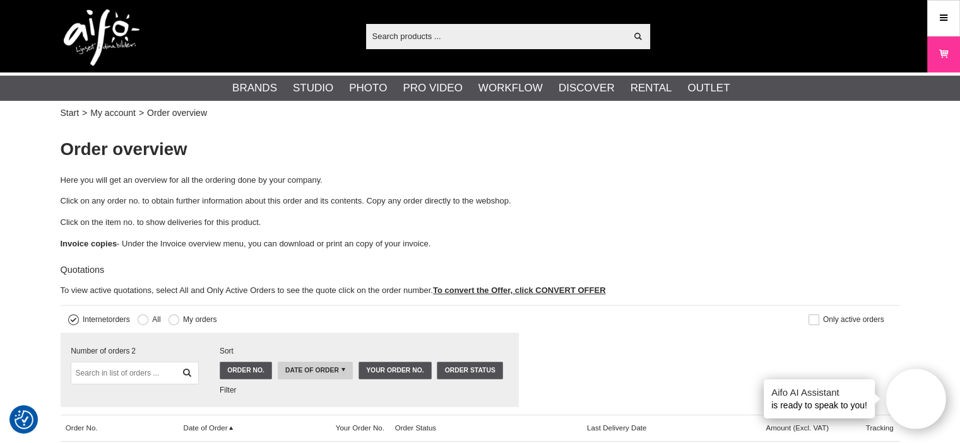
click at [941, 28] on link "Menu" at bounding box center [943, 18] width 32 height 30
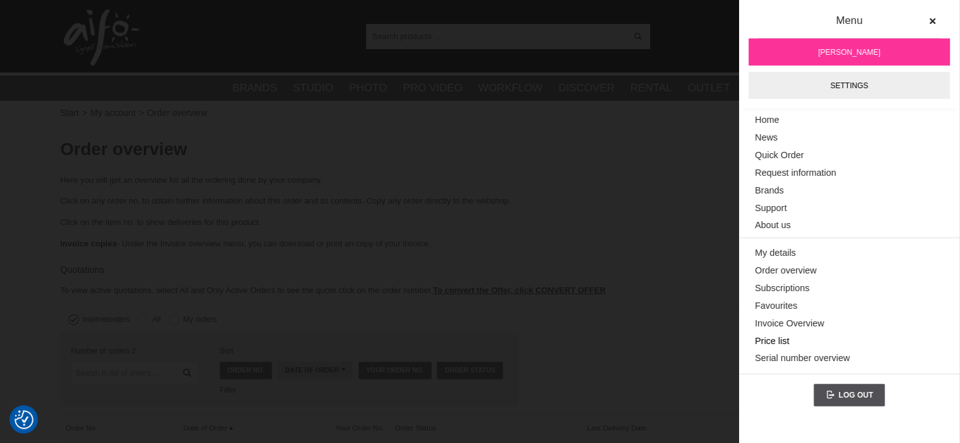
drag, startPoint x: 940, startPoint y: 28, endPoint x: 776, endPoint y: 343, distance: 355.0
click at [776, 343] on link "Price list" at bounding box center [849, 342] width 189 height 18
